Goal: Information Seeking & Learning: Learn about a topic

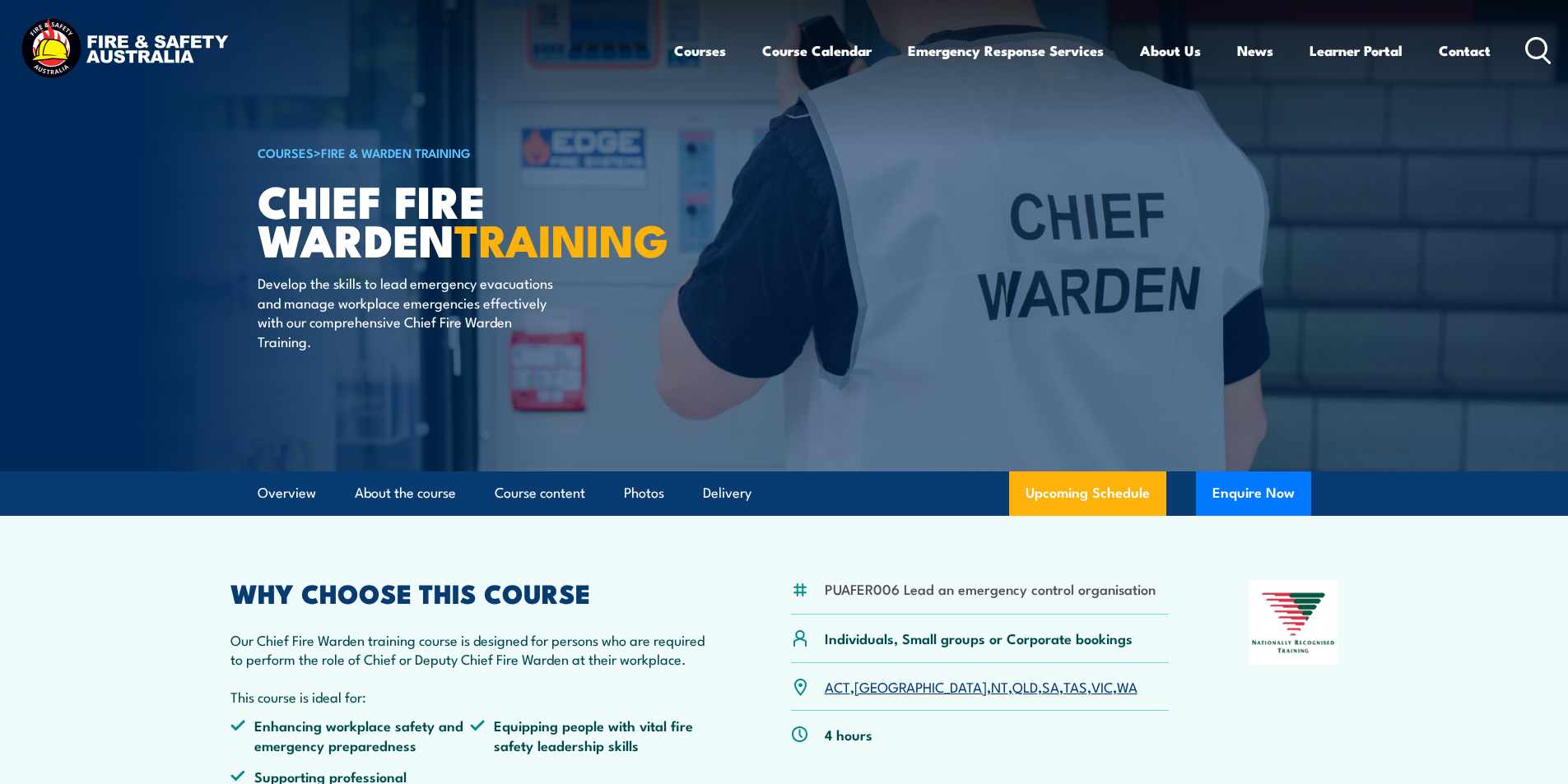
click at [1552, 42] on header "Courses Course Calendar Emergency Response Services Services Overview Emergency…" at bounding box center [784, 51] width 1568 height 102
click at [1539, 44] on icon at bounding box center [1539, 50] width 26 height 27
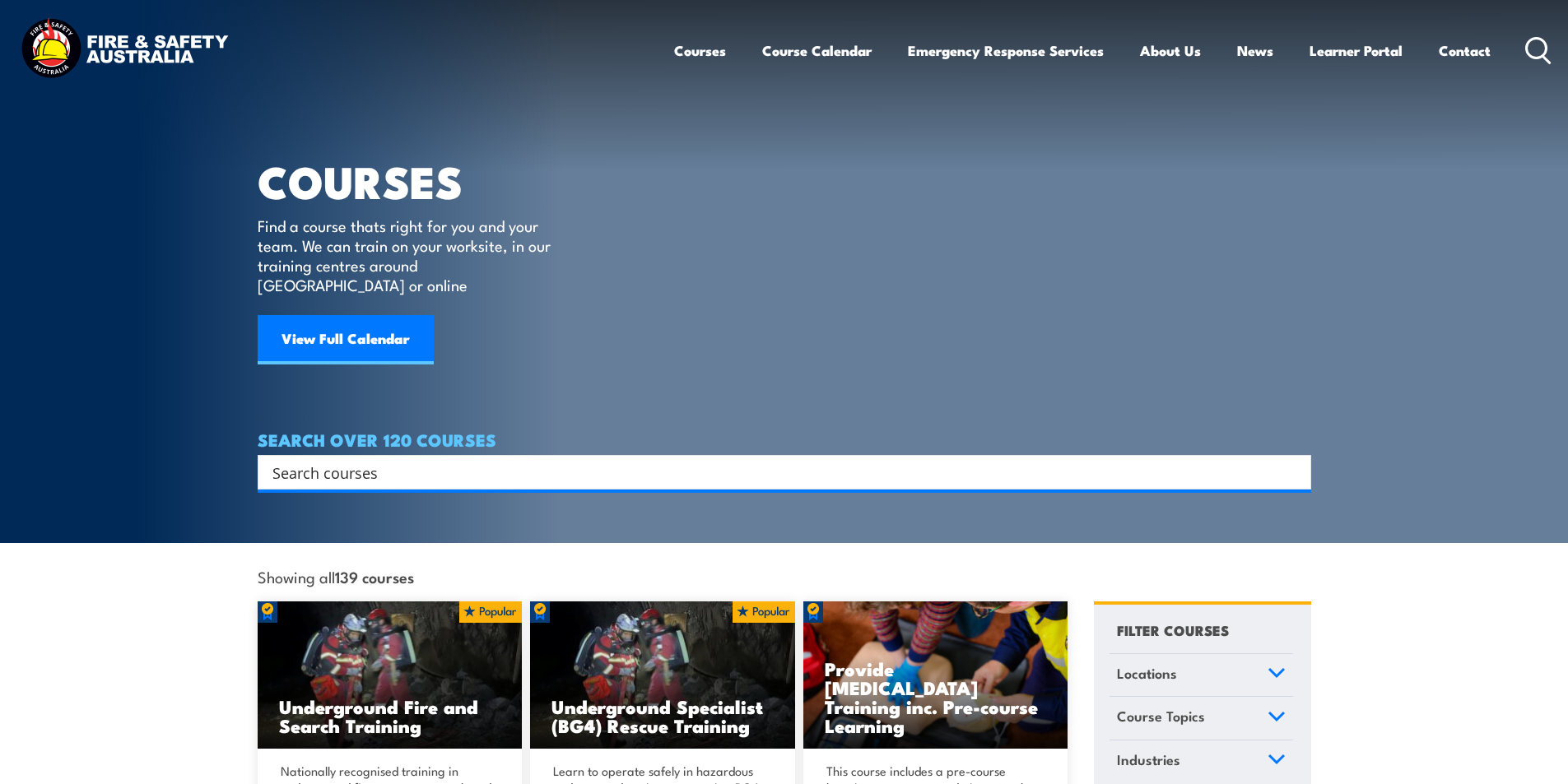
click at [370, 460] on input "Search input" at bounding box center [773, 472] width 1003 height 24
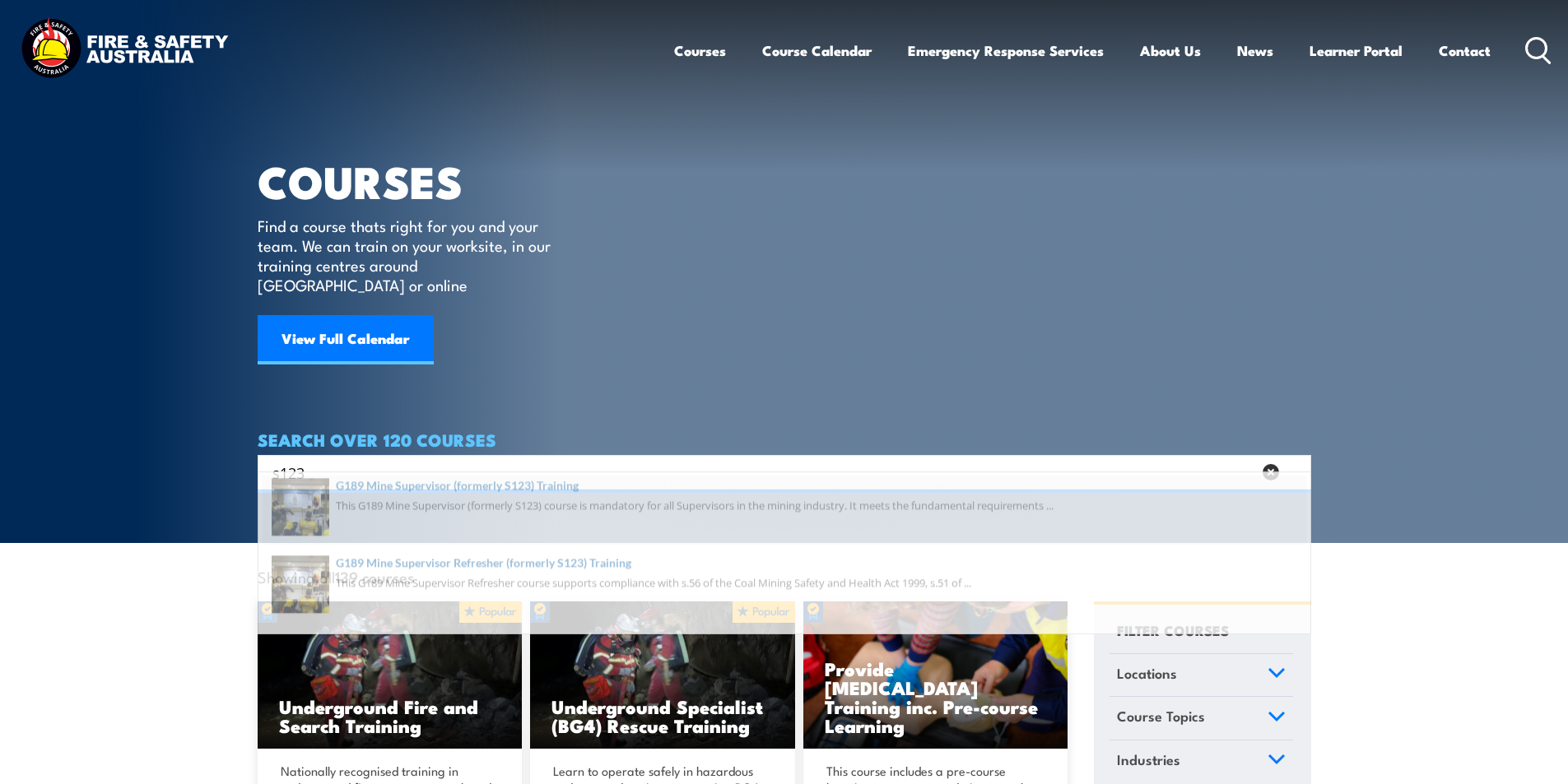
type input "s123"
click at [556, 502] on span at bounding box center [784, 522] width 1043 height 77
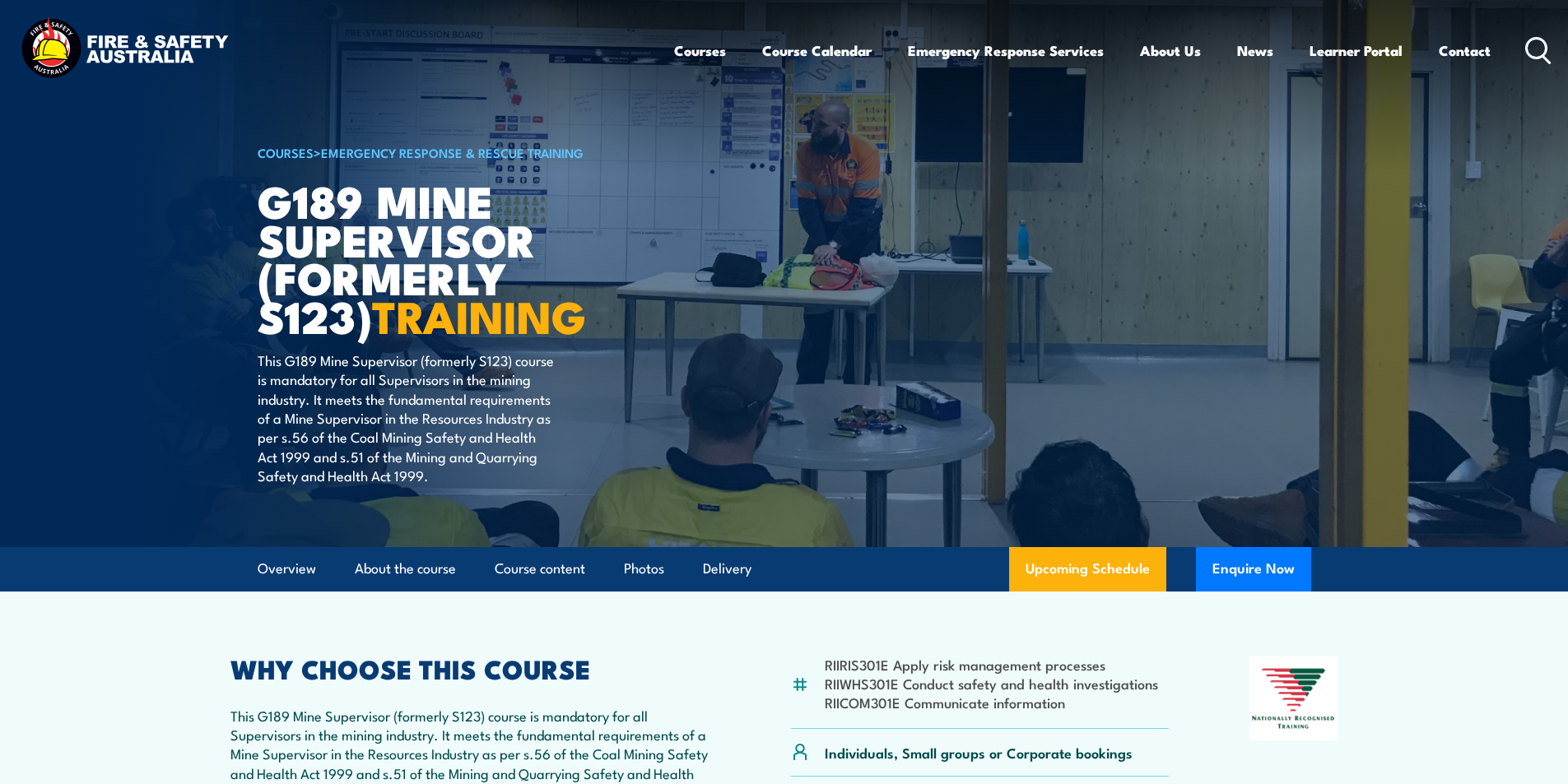
scroll to position [329, 0]
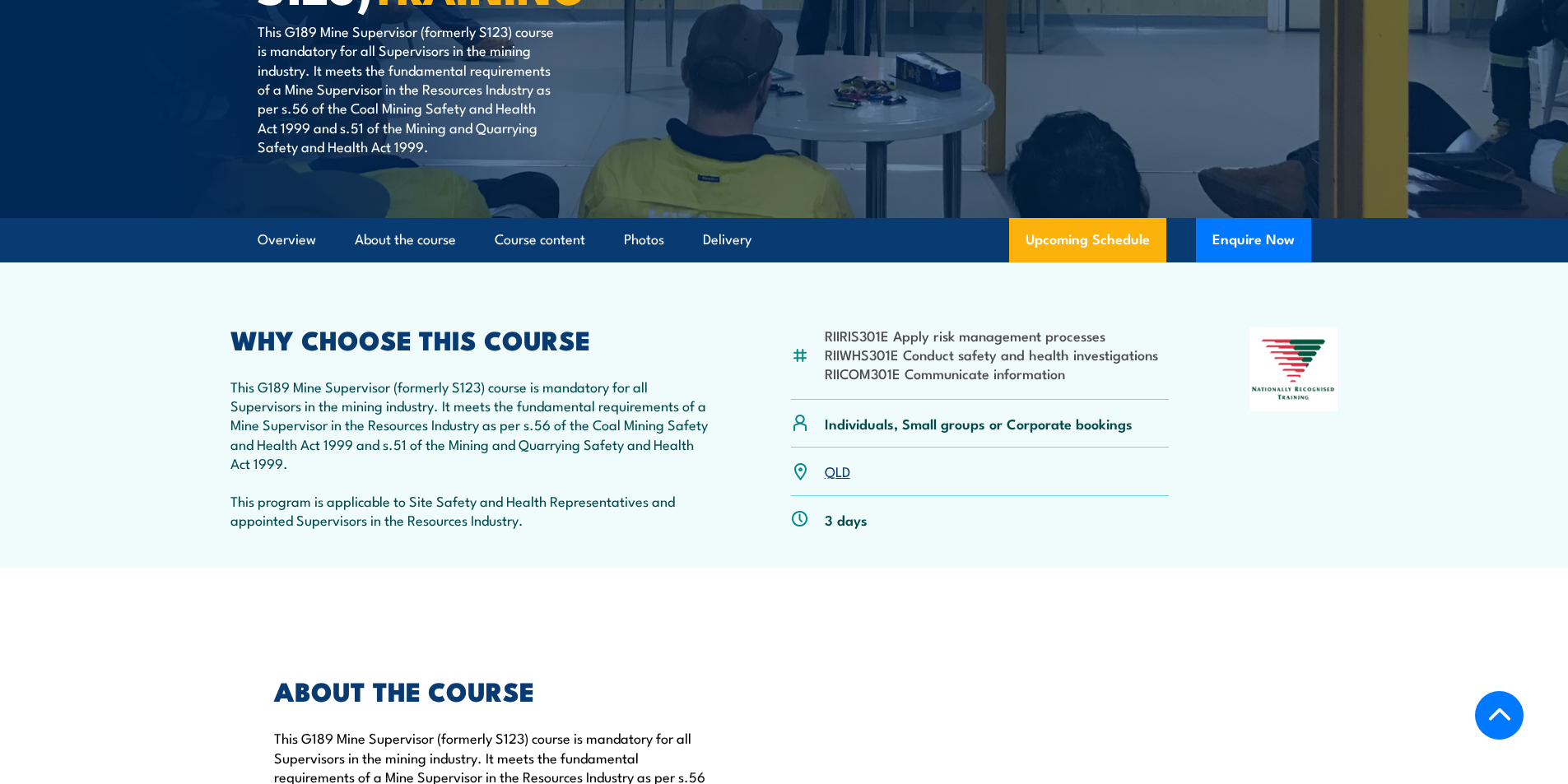
click at [839, 472] on link "QLD" at bounding box center [837, 471] width 25 height 20
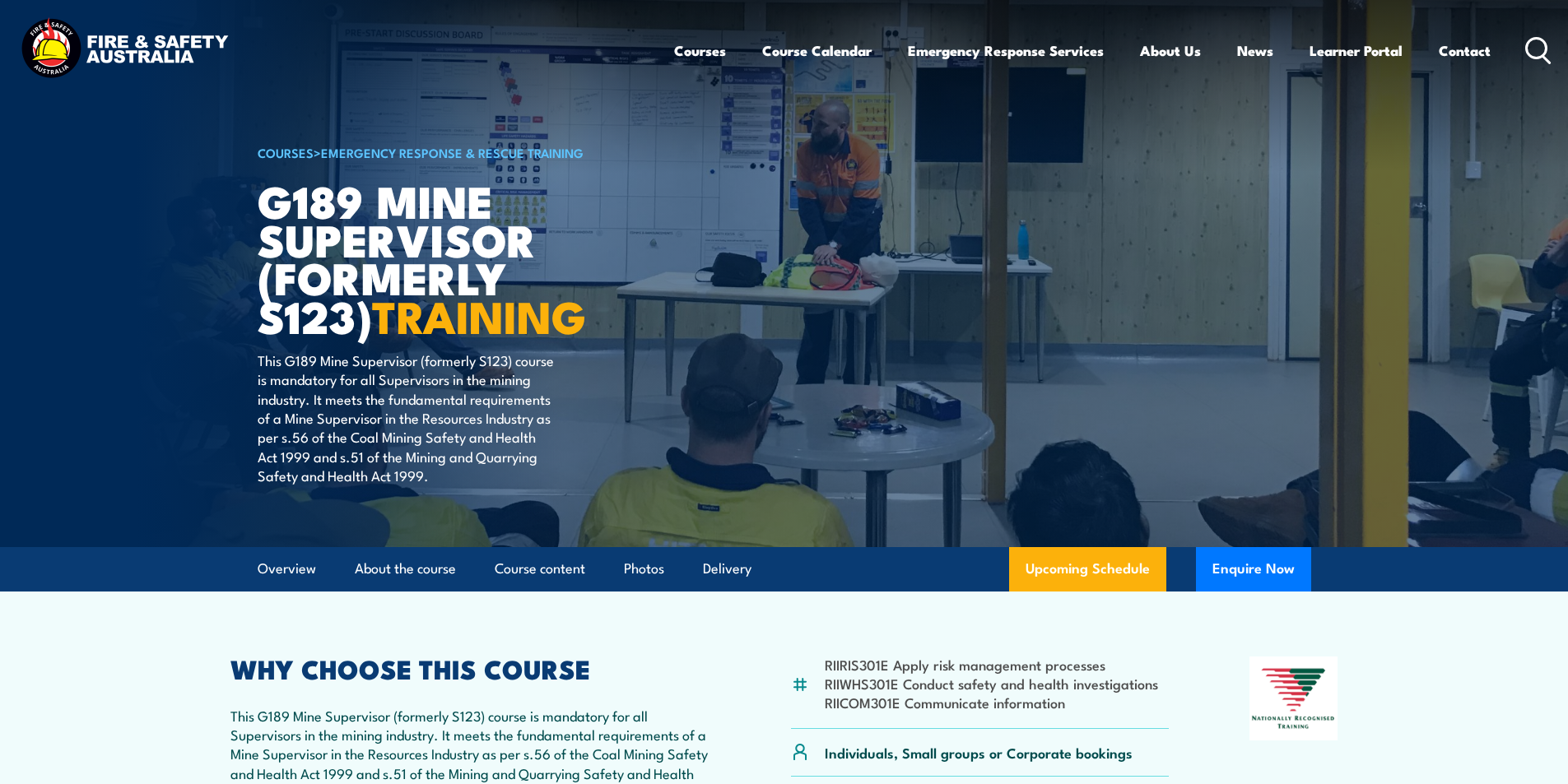
click at [1536, 49] on icon at bounding box center [1539, 50] width 26 height 27
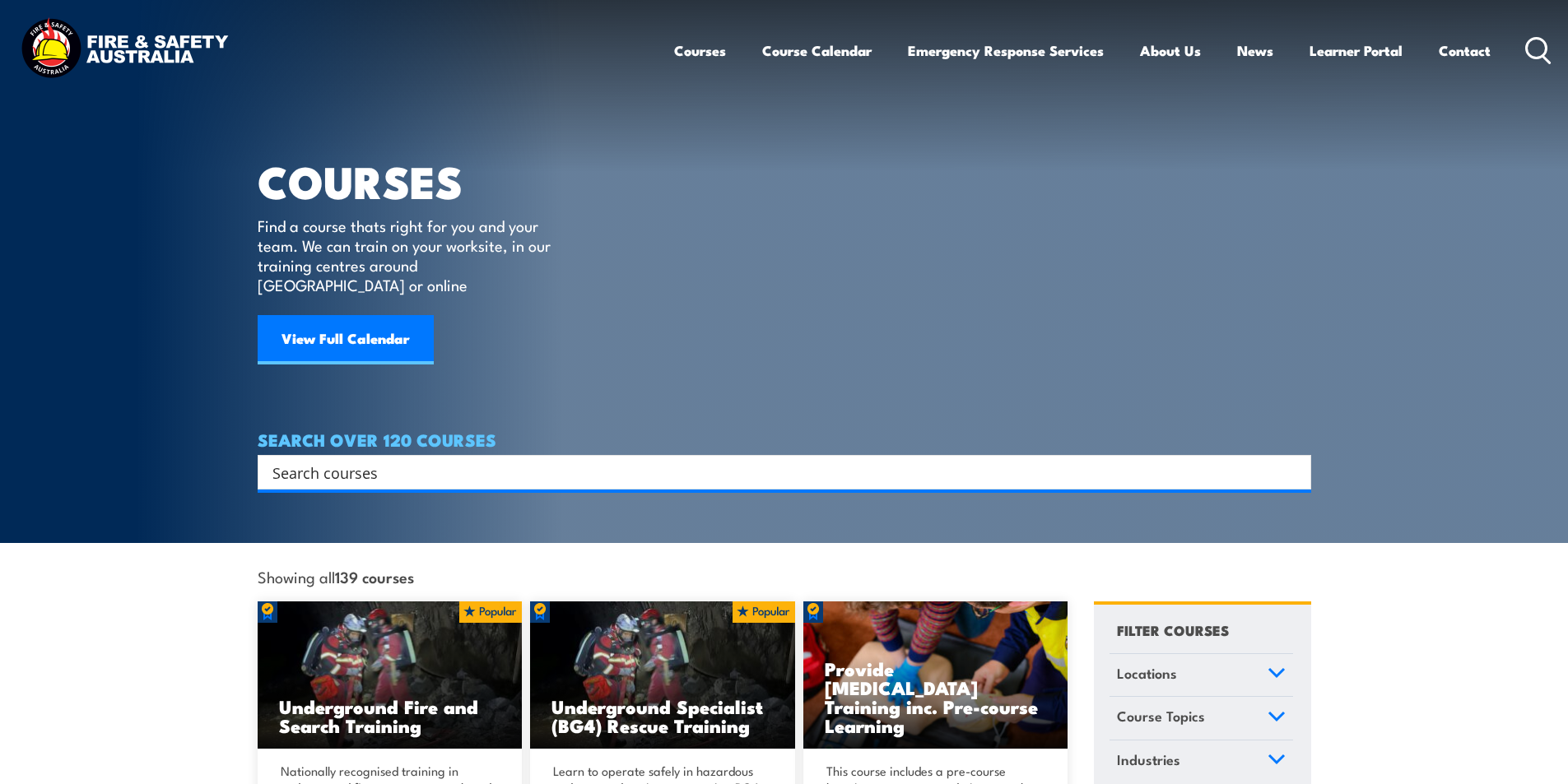
click at [392, 460] on input "Search input" at bounding box center [773, 472] width 1003 height 24
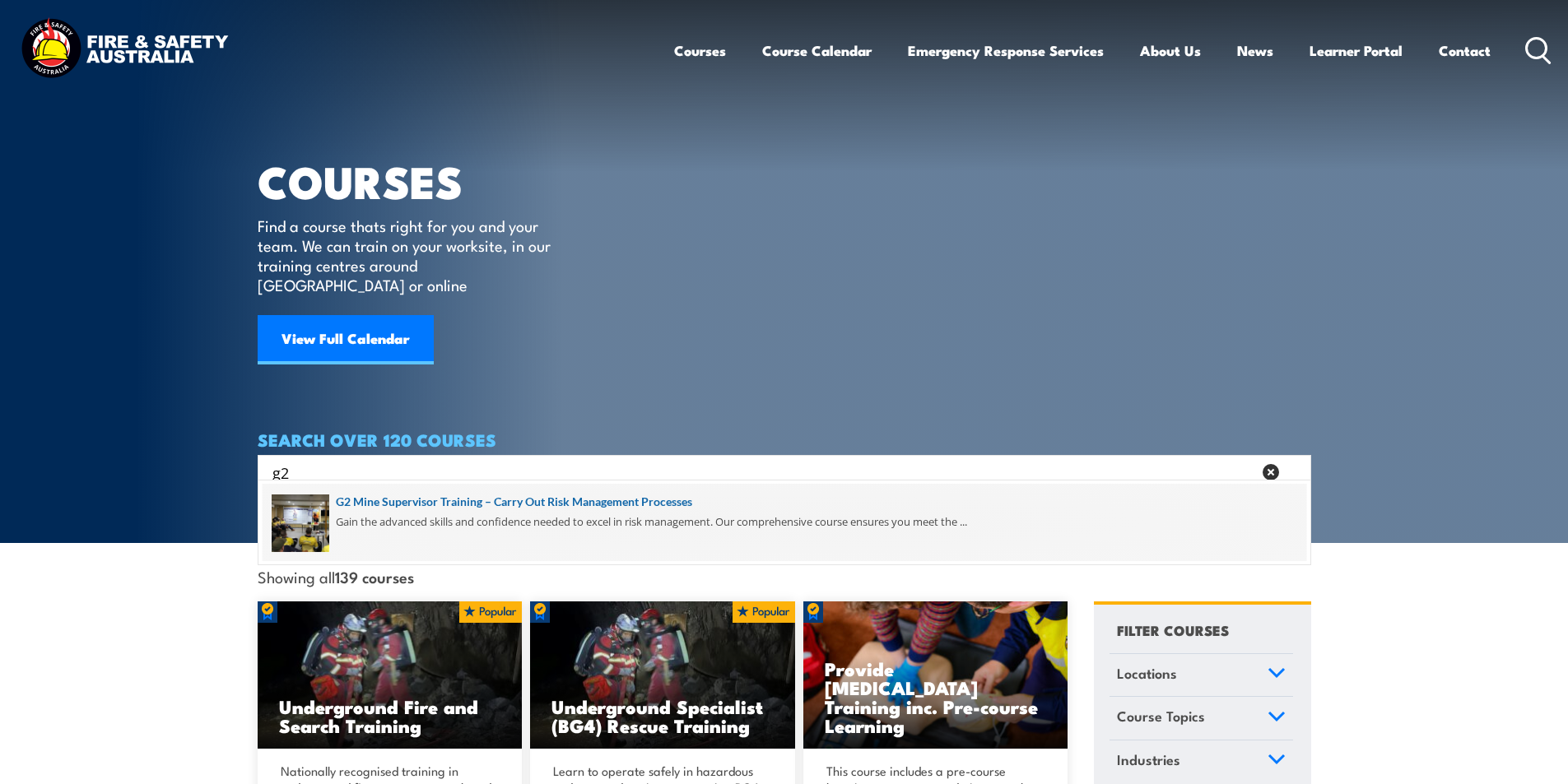
type input "g2"
click at [651, 498] on span at bounding box center [784, 522] width 1043 height 77
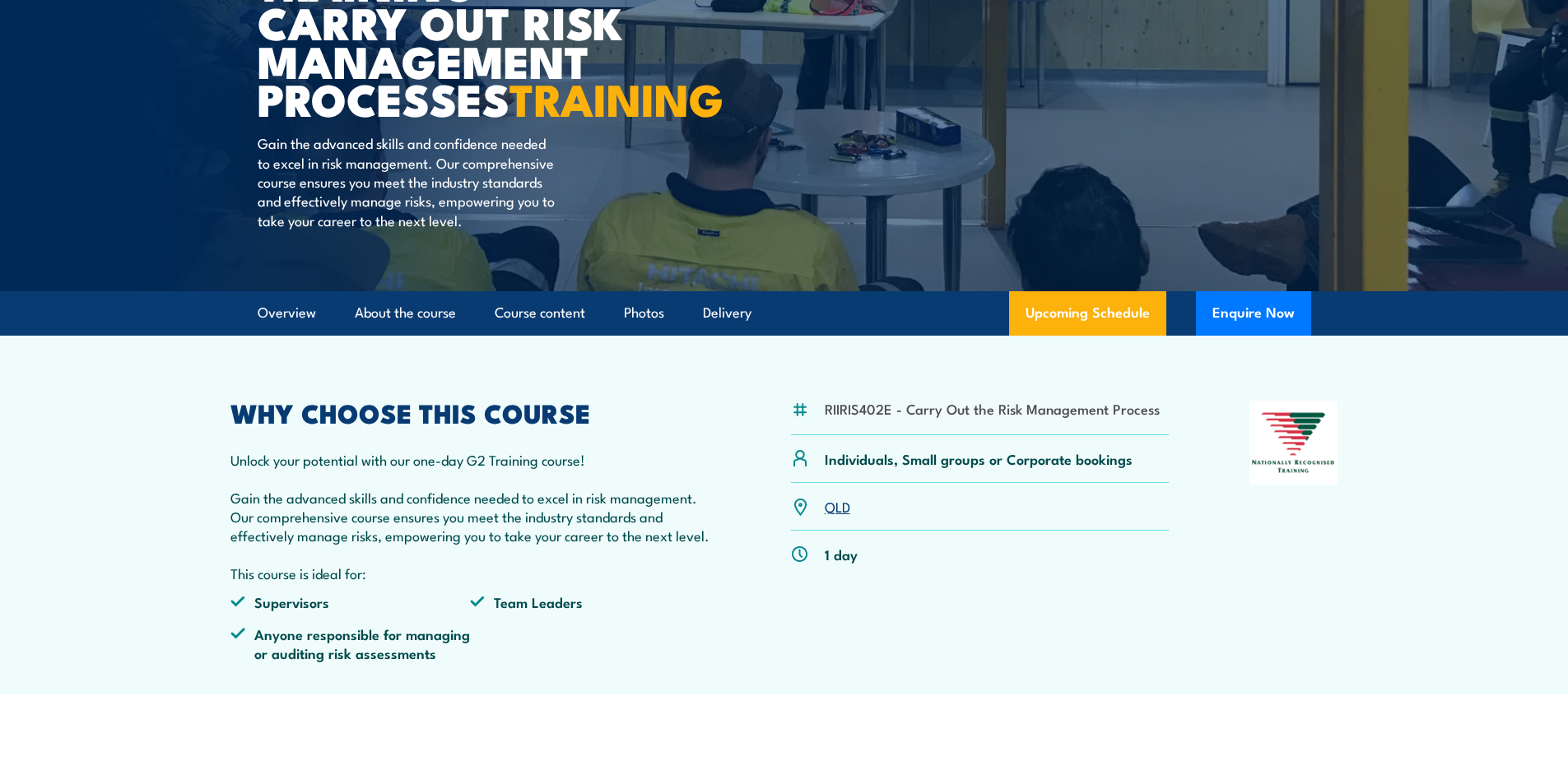
scroll to position [493, 0]
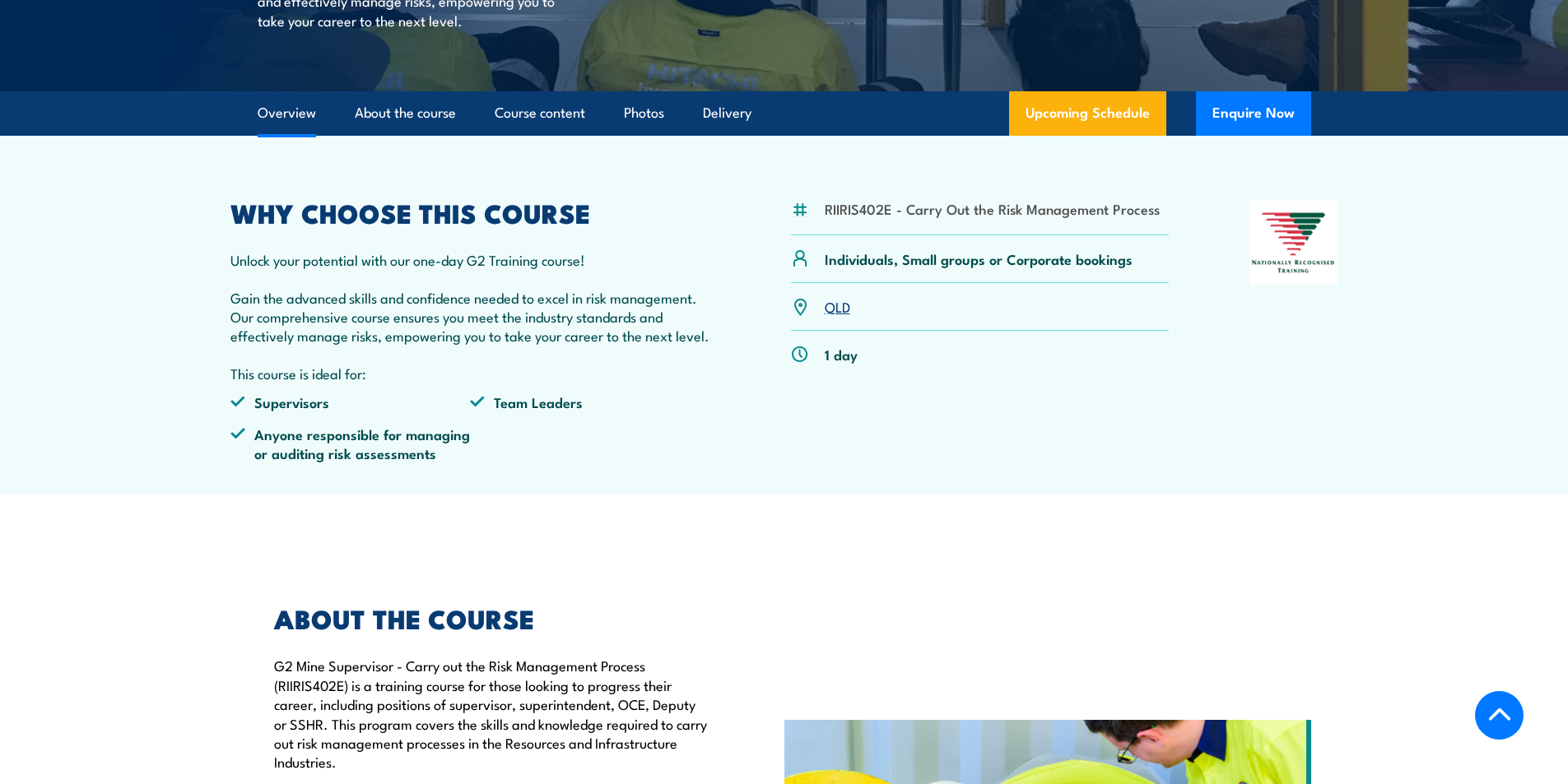
click at [843, 316] on link "QLD" at bounding box center [837, 306] width 25 height 20
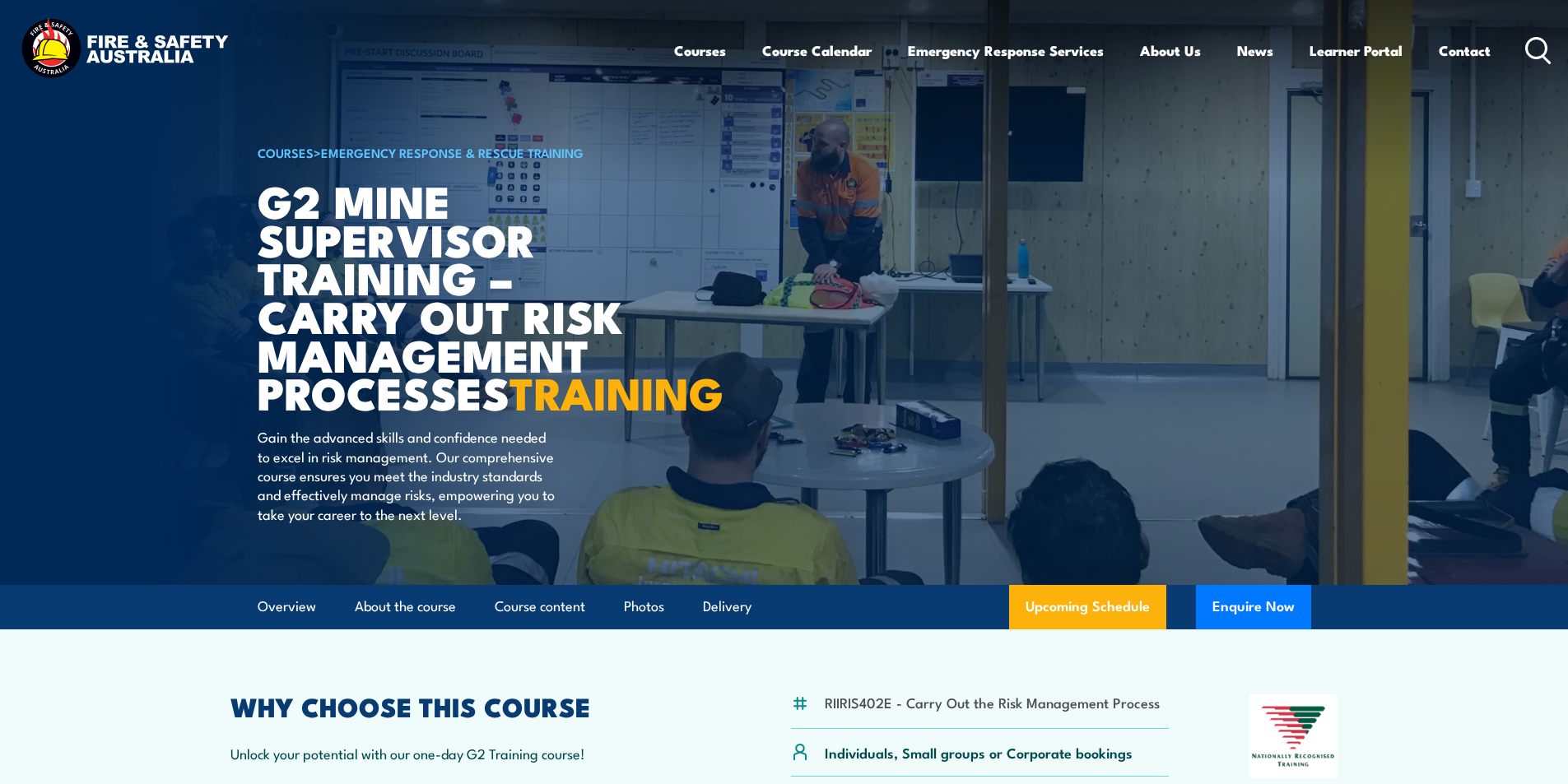
click at [1538, 46] on icon at bounding box center [1539, 50] width 26 height 27
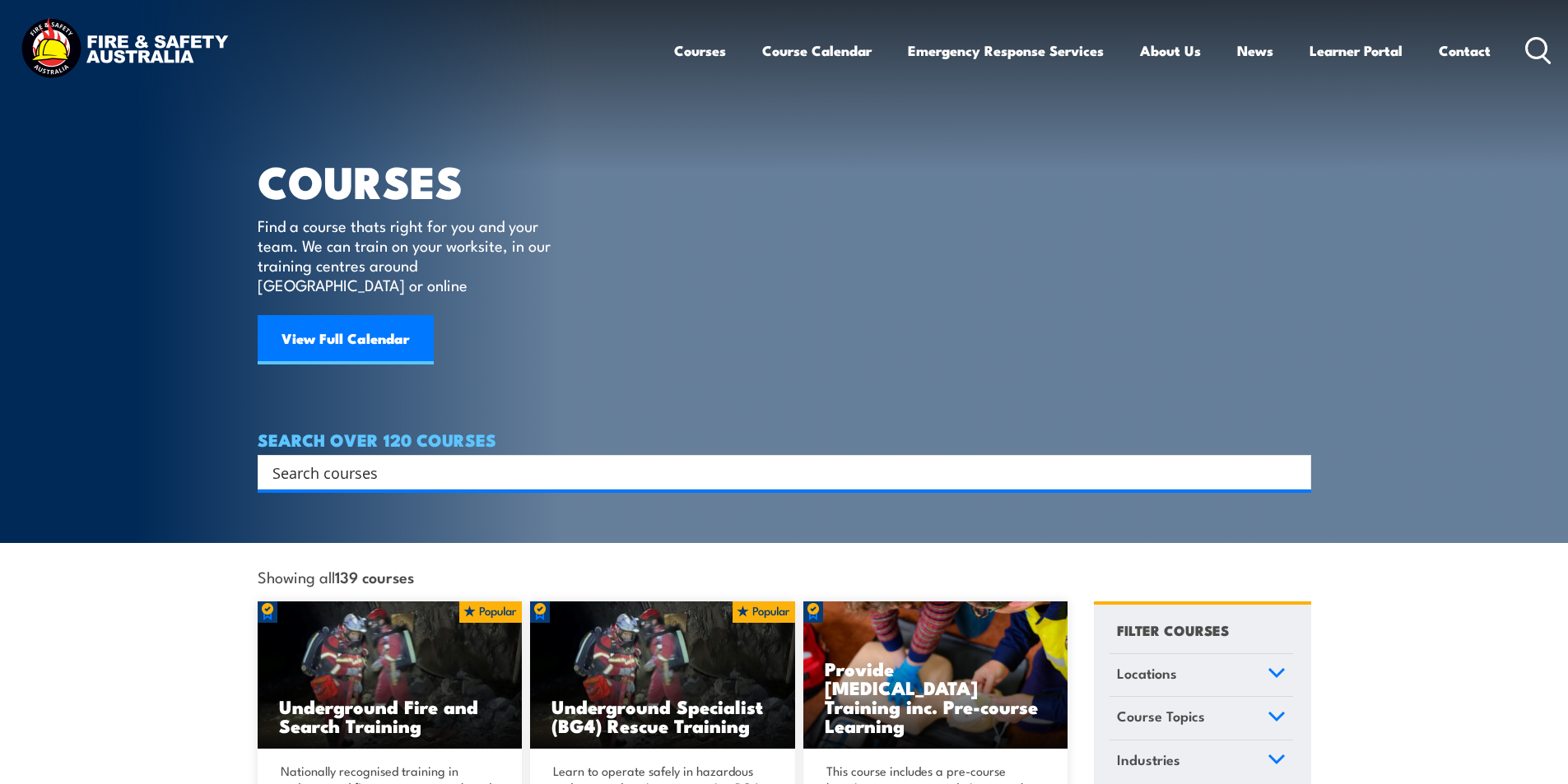
click at [331, 461] on input "Search input" at bounding box center [773, 472] width 1003 height 24
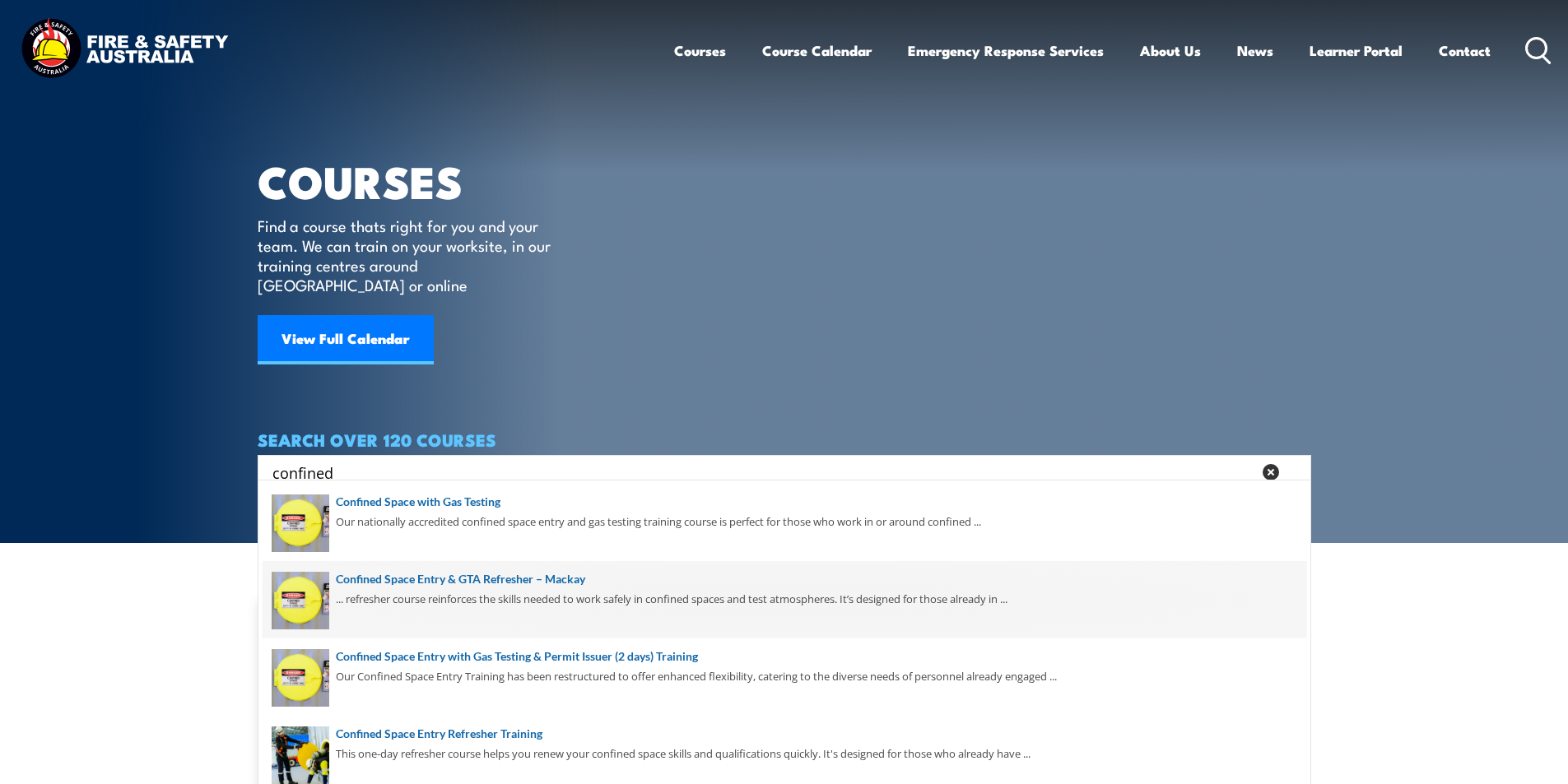
type input "confined"
click at [572, 577] on span at bounding box center [784, 600] width 1043 height 77
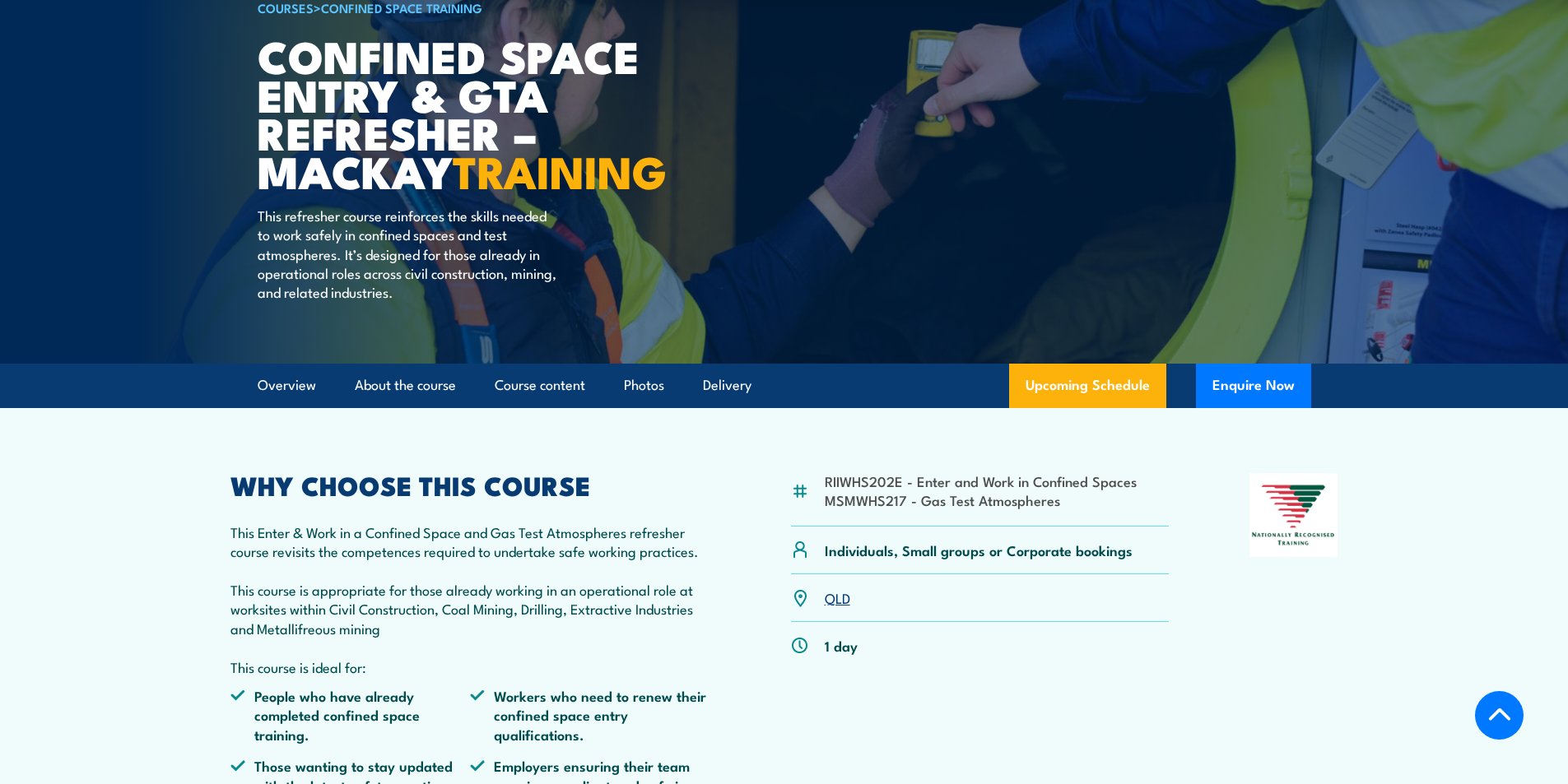
scroll to position [329, 0]
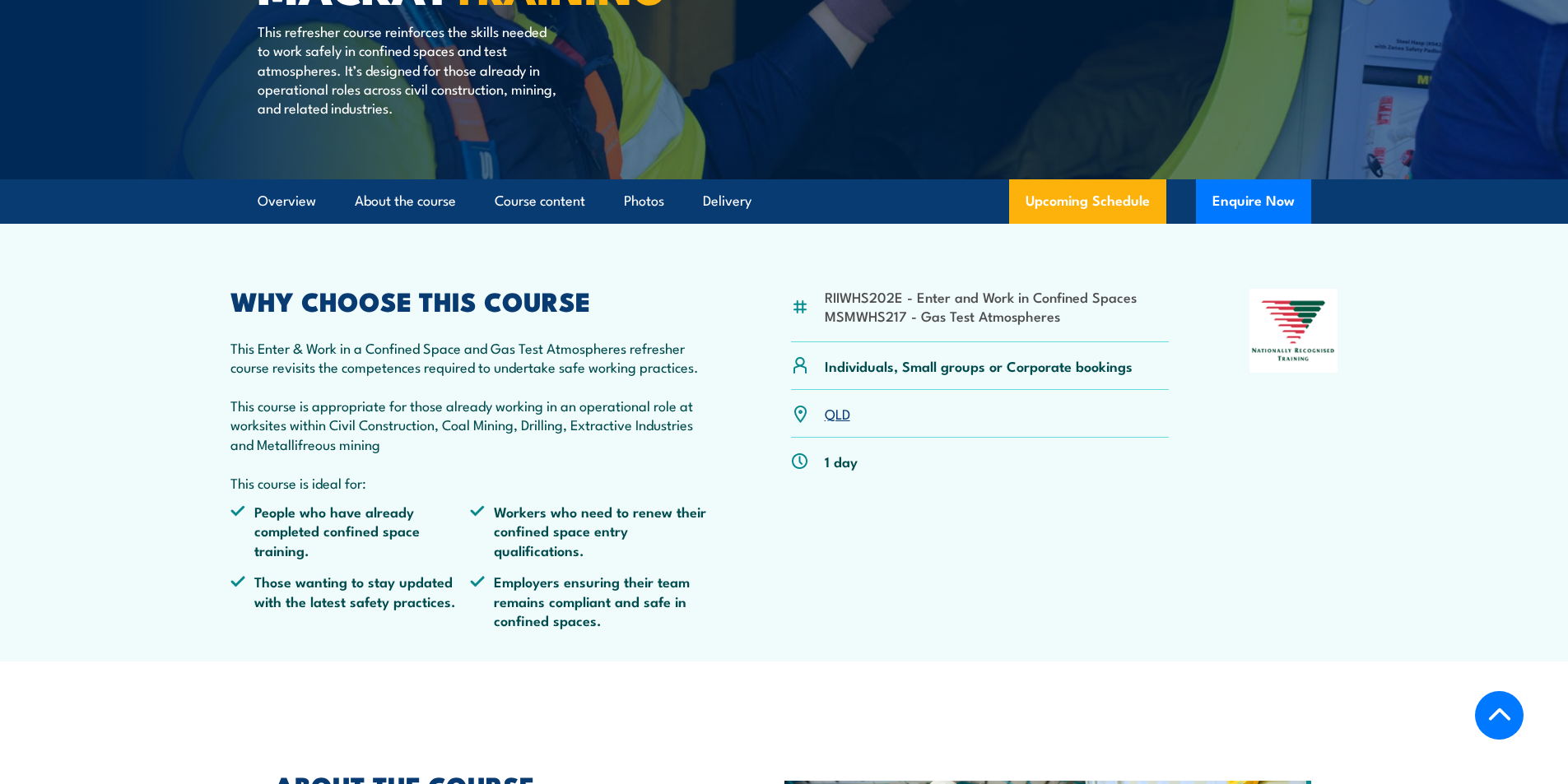
drag, startPoint x: 841, startPoint y: 455, endPoint x: 870, endPoint y: 452, distance: 29.2
click at [841, 423] on link "QLD" at bounding box center [837, 412] width 25 height 20
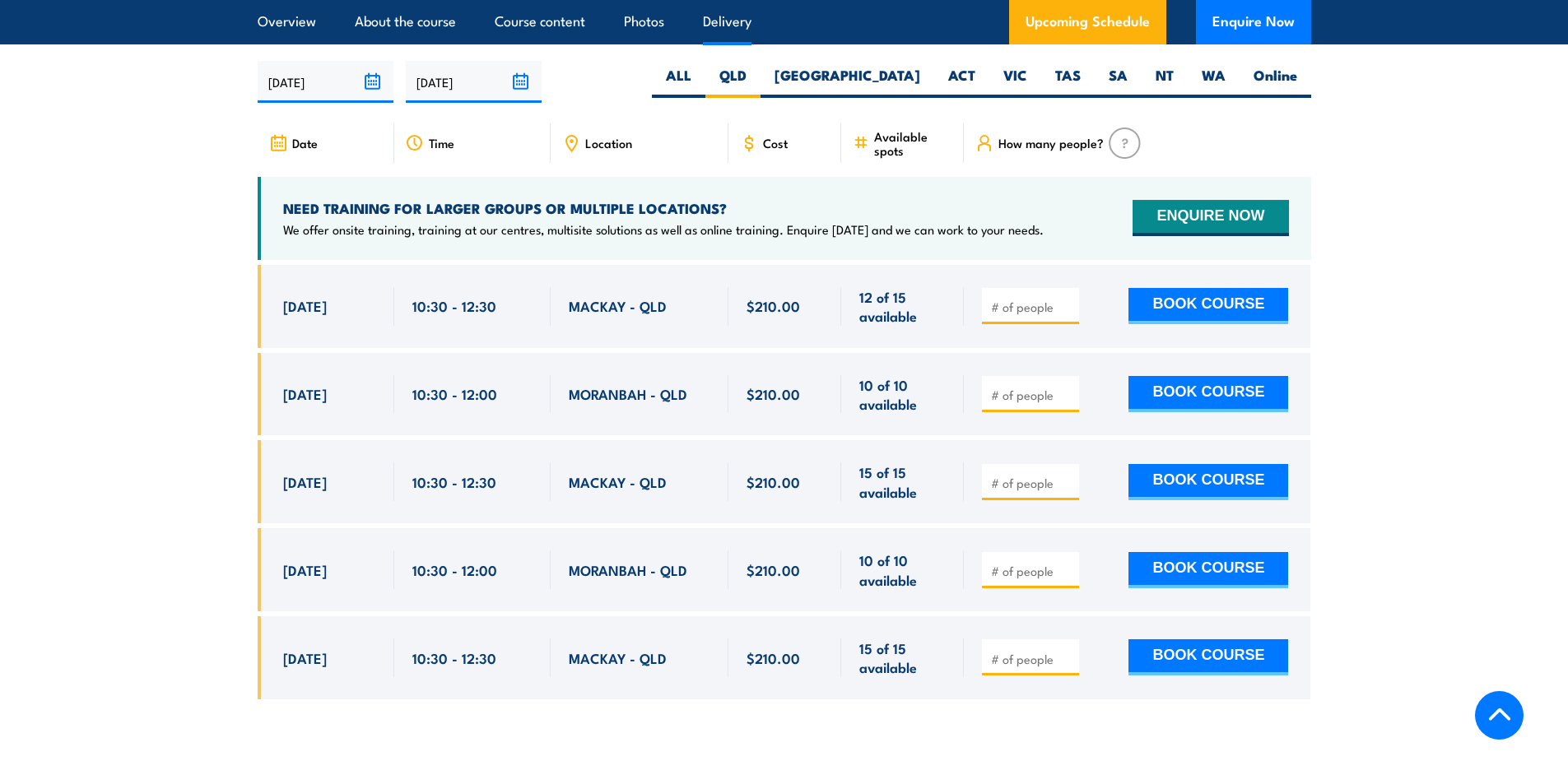
scroll to position [2675, 0]
